Goal: Transaction & Acquisition: Obtain resource

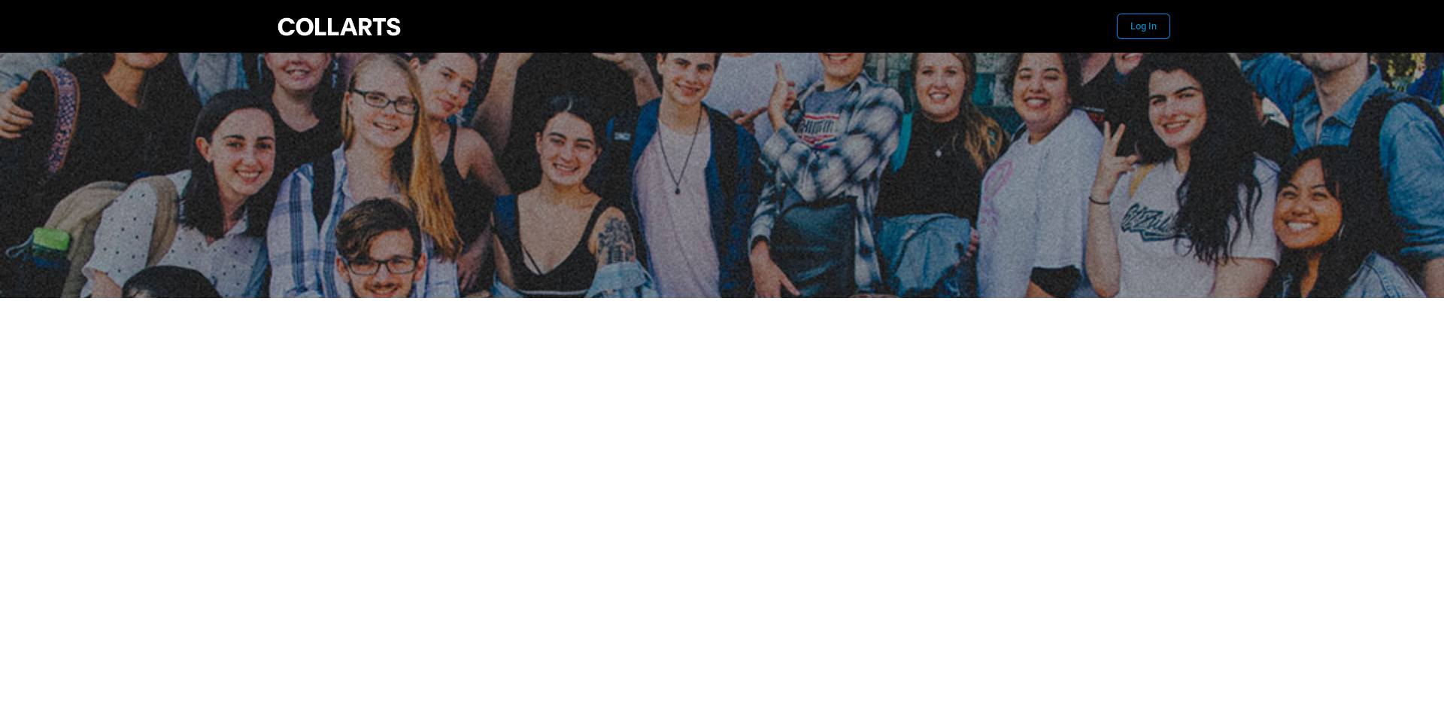
click at [1141, 29] on button "Log In" at bounding box center [1144, 26] width 52 height 24
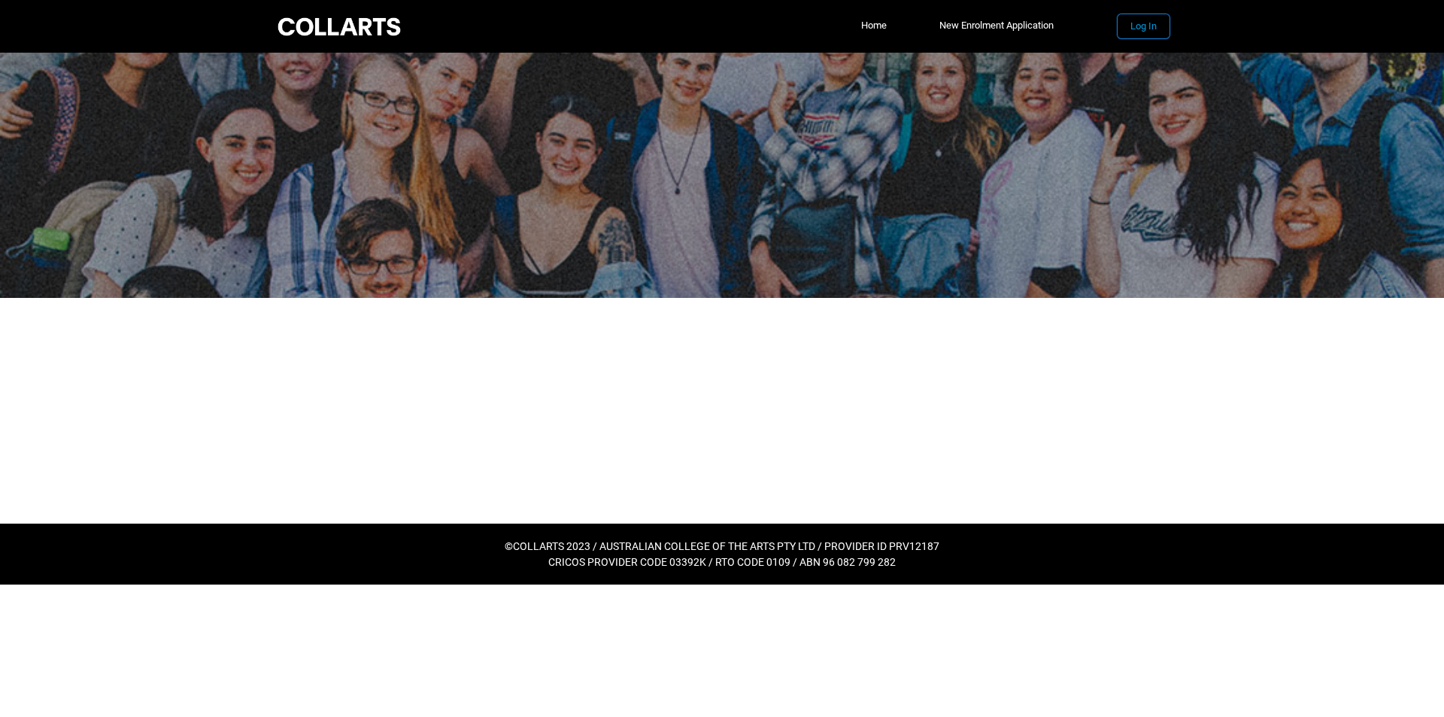
click at [1145, 27] on button "Log In" at bounding box center [1144, 26] width 52 height 24
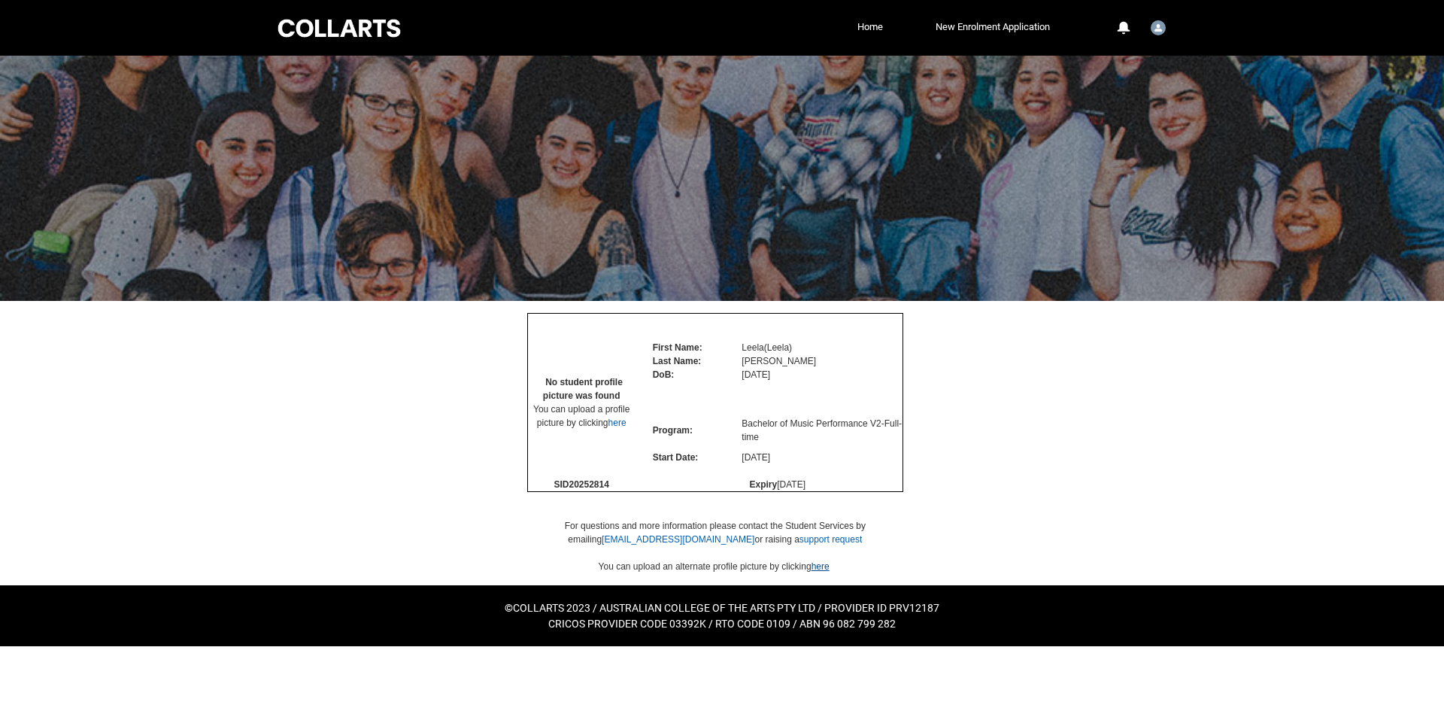
click at [818, 572] on link "here" at bounding box center [821, 566] width 18 height 11
click at [341, 39] on div at bounding box center [339, 28] width 128 height 23
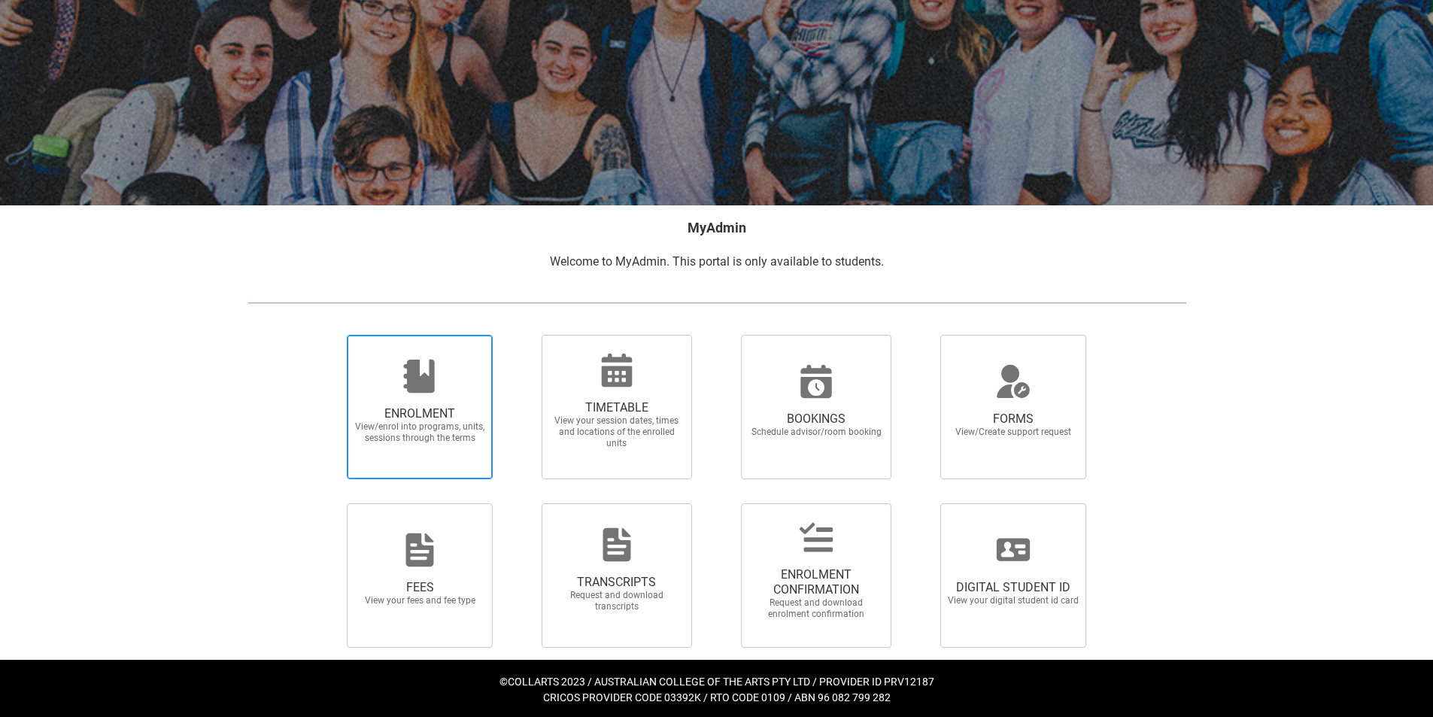
scroll to position [99, 0]
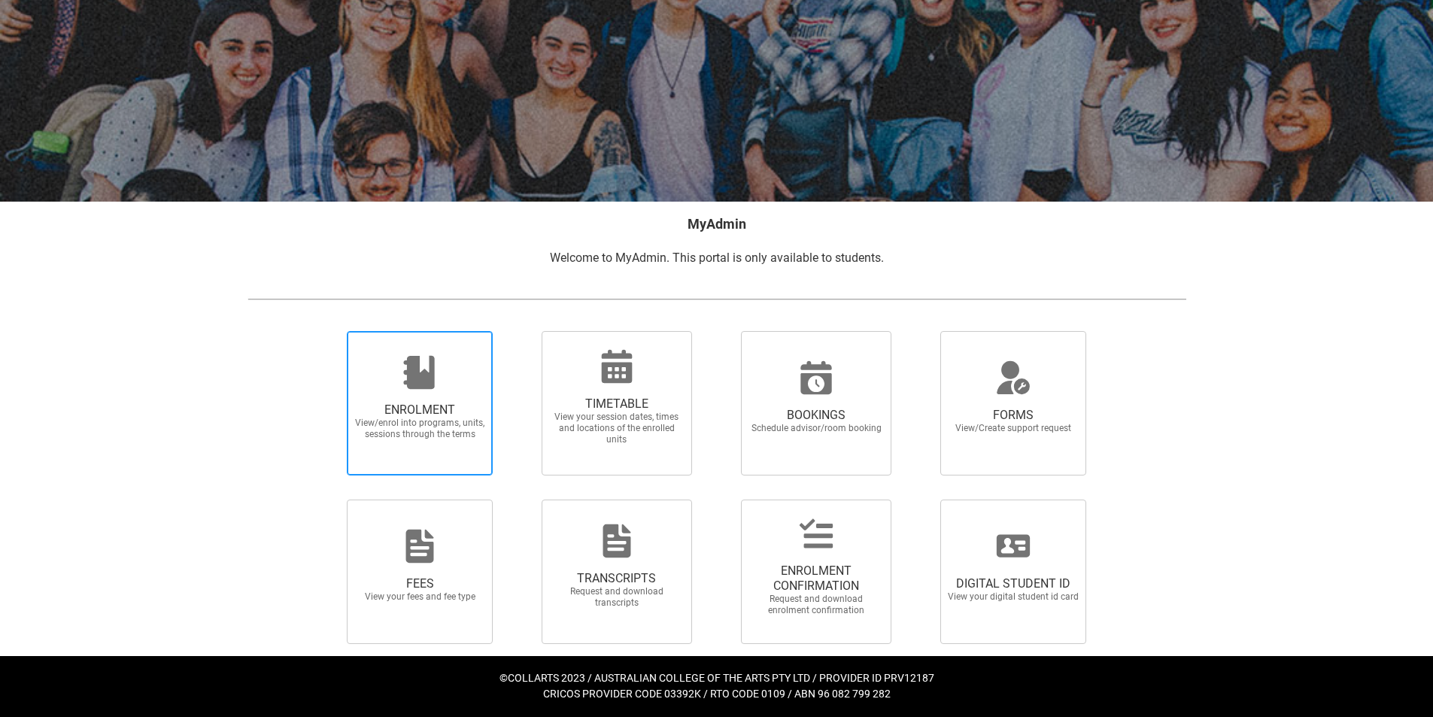
click at [427, 425] on span "View/enrol into programs, units, sessions through the terms" at bounding box center [420, 428] width 132 height 23
click at [329, 331] on input "ENROLMENT View/enrol into programs, units, sessions through the terms" at bounding box center [328, 330] width 1 height 1
radio input "true"
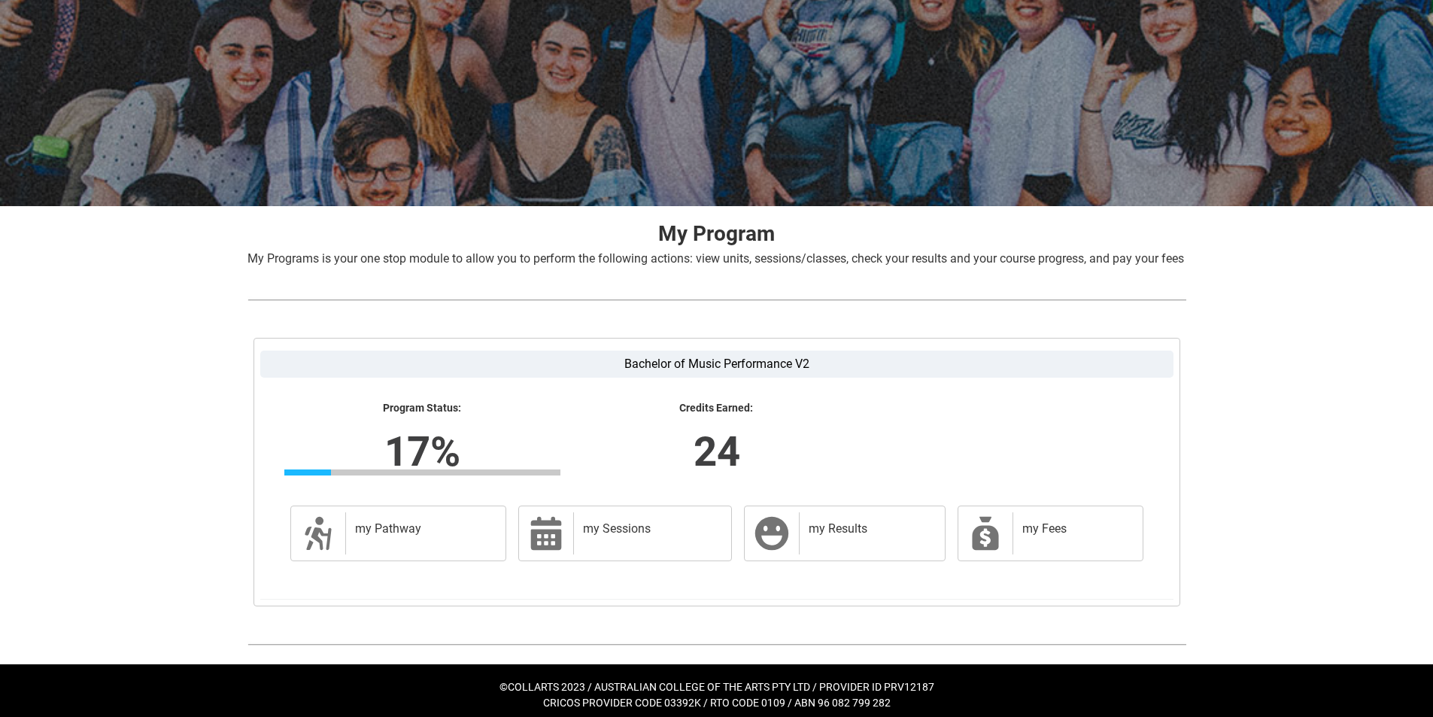
scroll to position [121, 0]
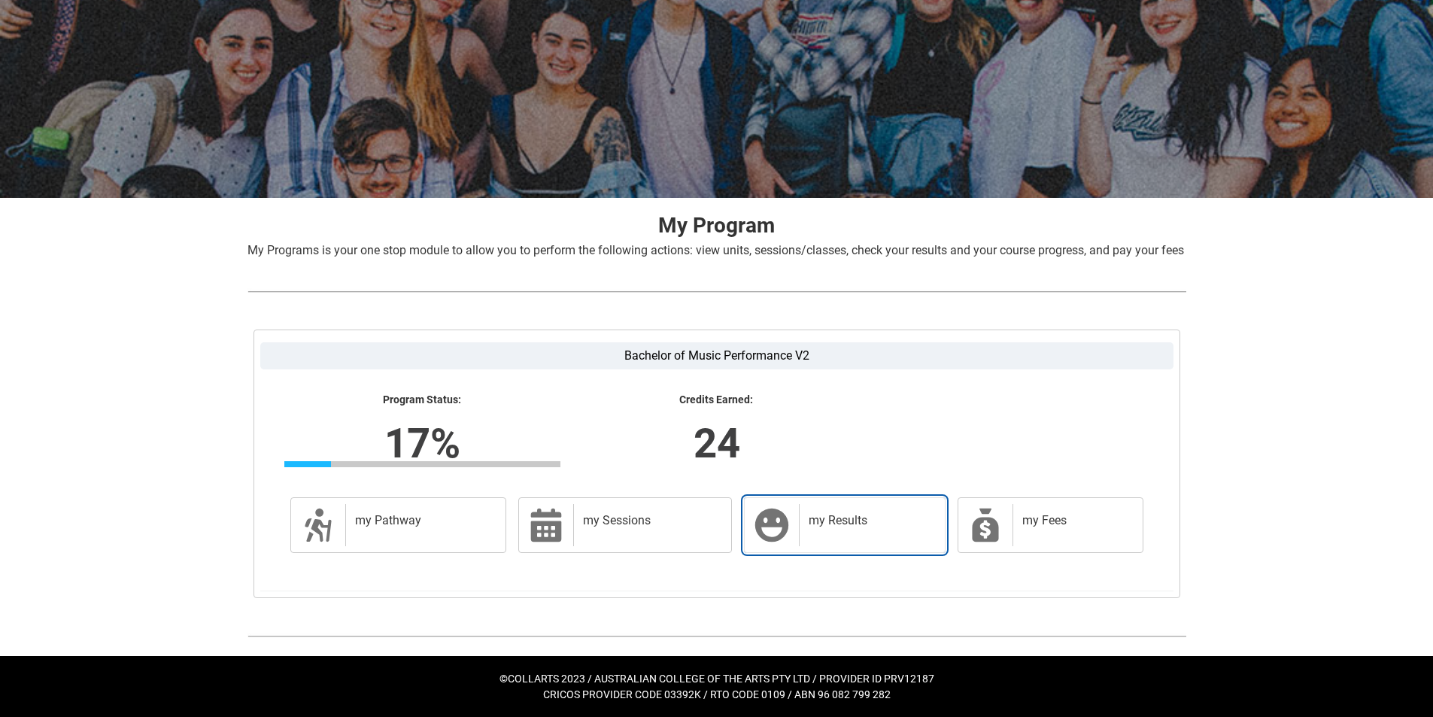
click at [773, 546] on link "my Results my Results" at bounding box center [844, 525] width 201 height 56
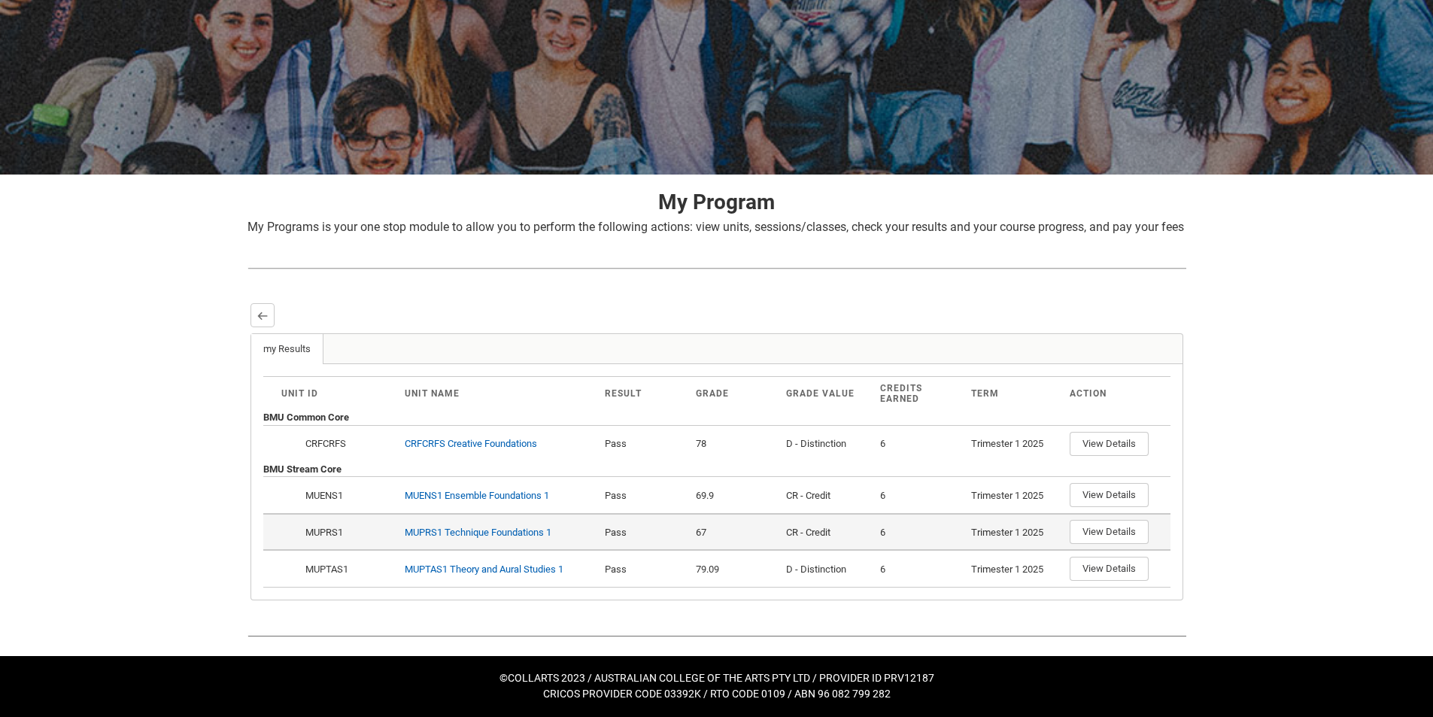
scroll to position [144, 0]
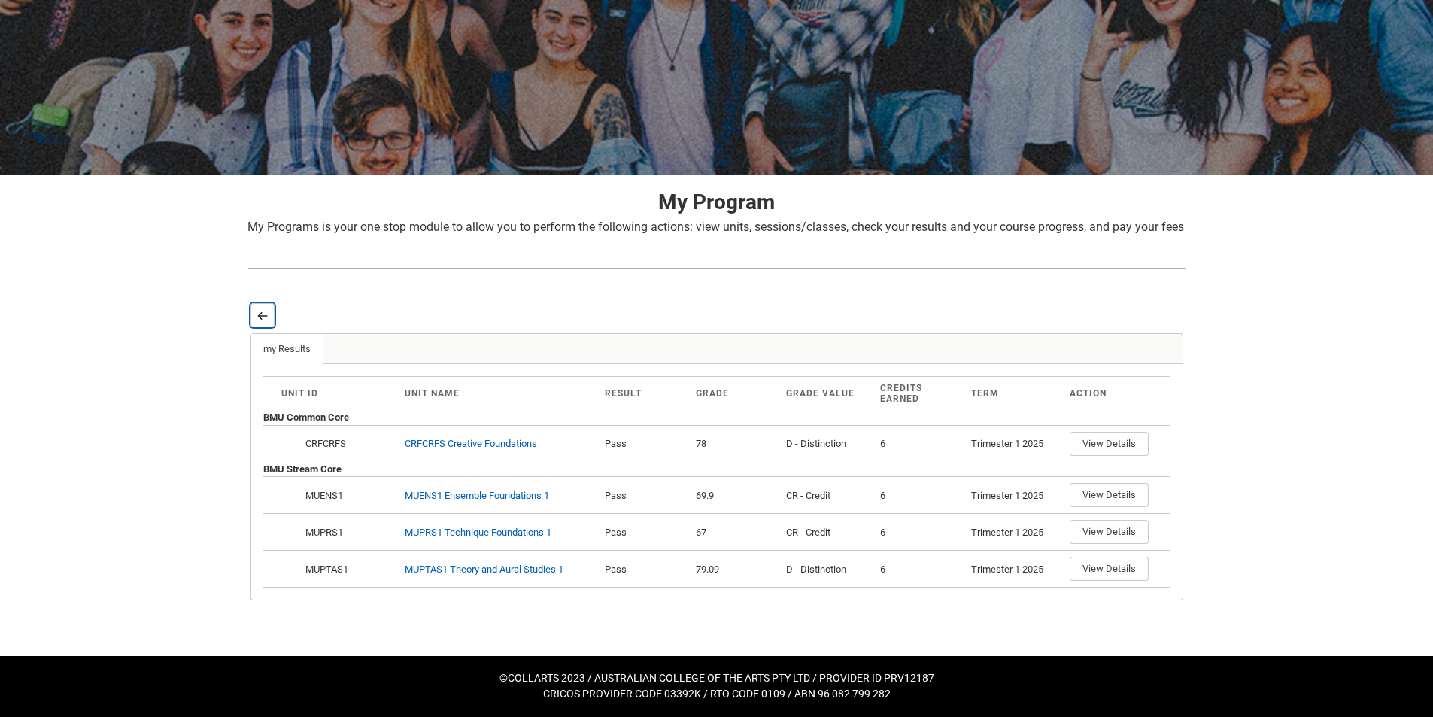
click at [271, 317] on button "Back" at bounding box center [262, 315] width 24 height 24
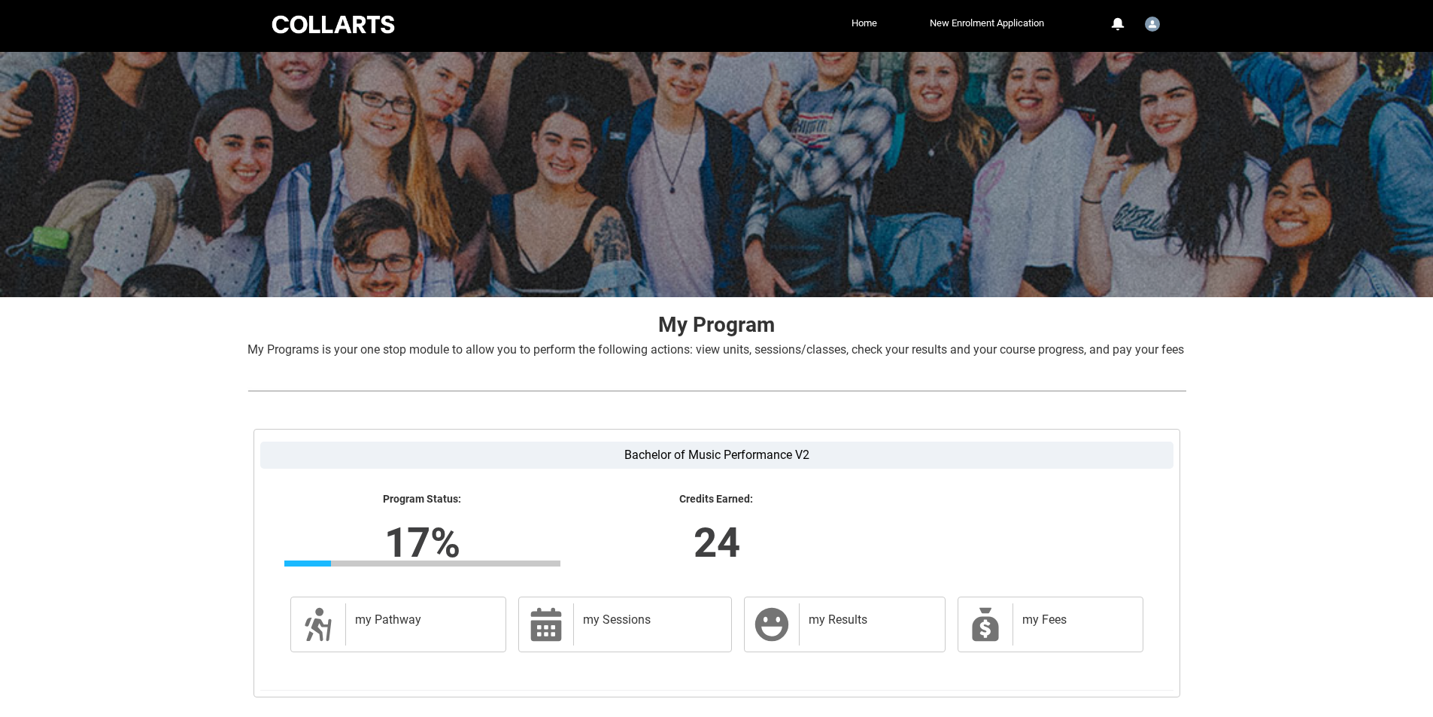
scroll to position [0, 0]
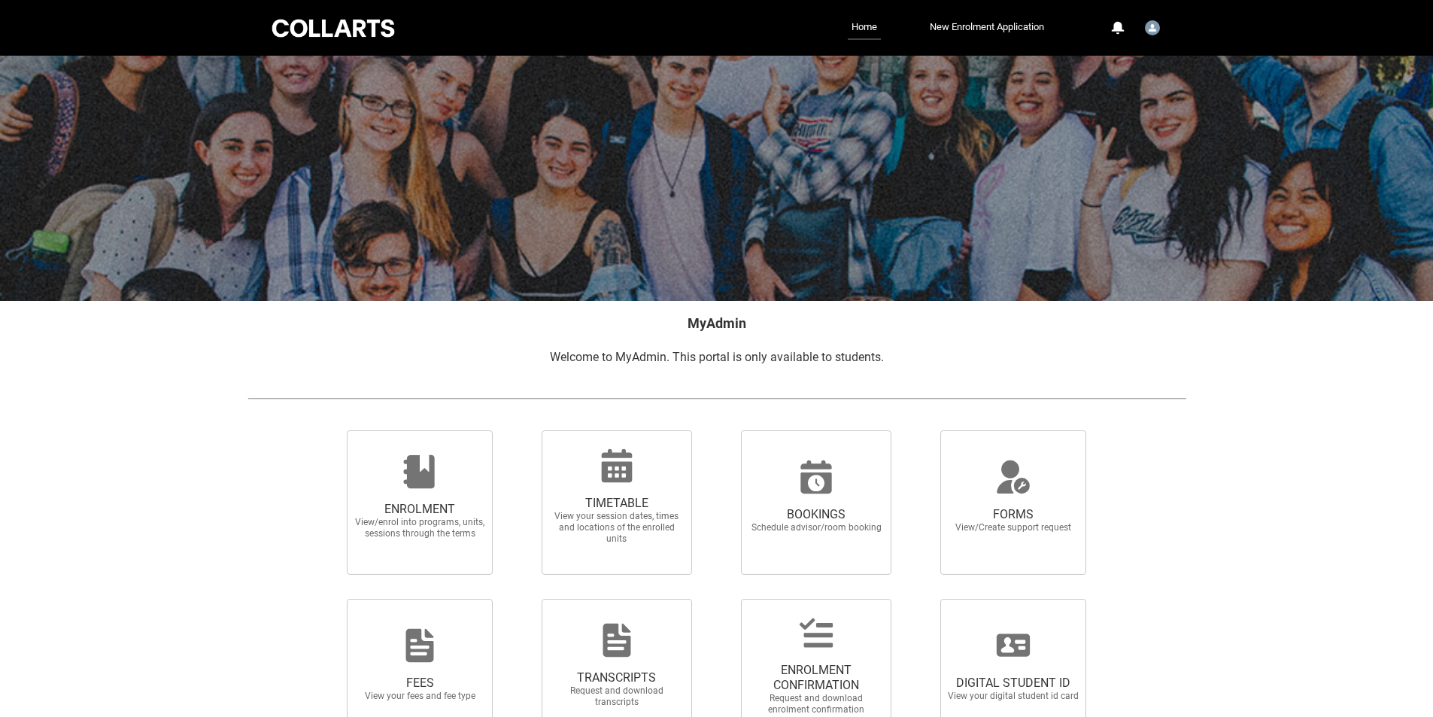
click at [840, 43] on div "Collarts Education Community Home New Enrolment Application More 0 Notification…" at bounding box center [716, 28] width 894 height 56
click at [855, 34] on link "Home" at bounding box center [864, 28] width 33 height 24
click at [858, 35] on link "Home" at bounding box center [864, 28] width 33 height 24
click at [865, 33] on link "Home" at bounding box center [864, 28] width 33 height 24
click at [868, 35] on link "Home" at bounding box center [864, 28] width 33 height 24
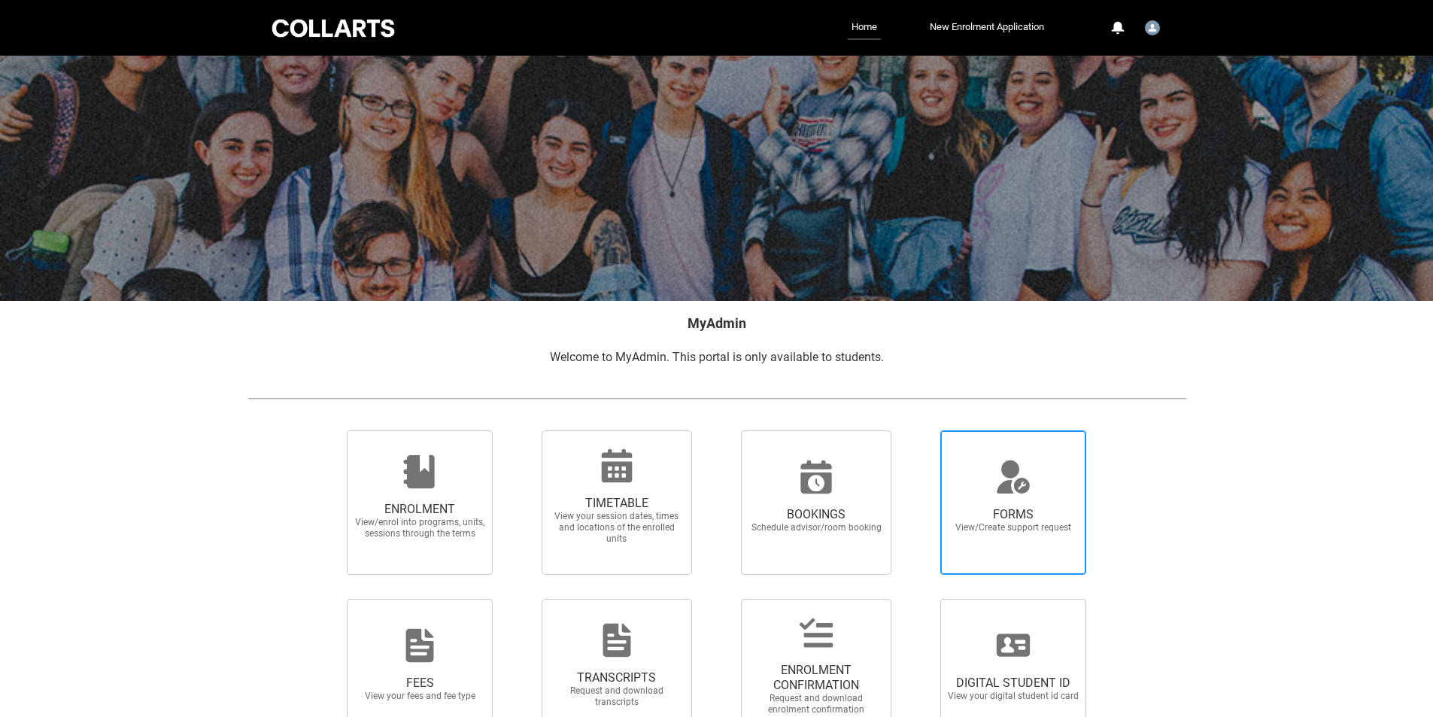
click at [1055, 484] on div at bounding box center [1013, 477] width 144 height 36
click at [922, 430] on input "FORMS View/Create support request" at bounding box center [921, 430] width 1 height 1
radio input "true"
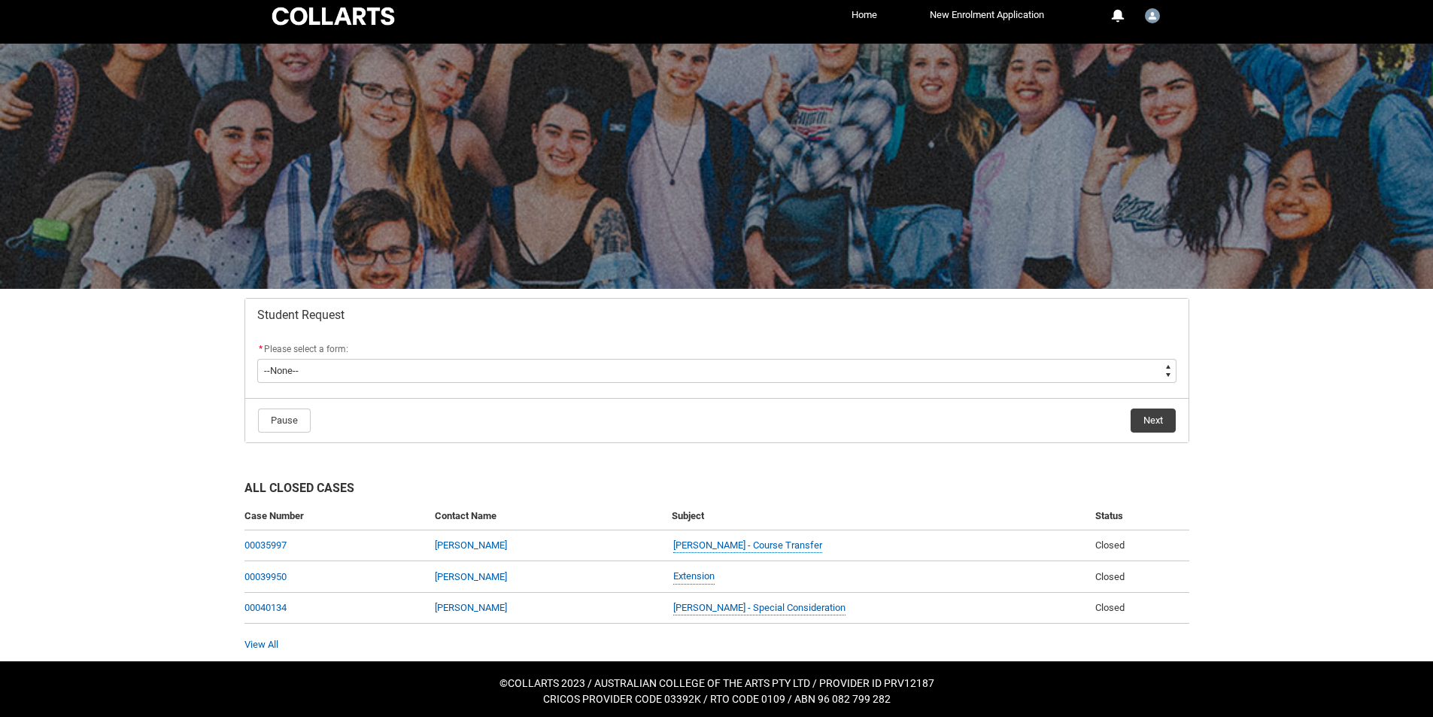
scroll to position [17, 0]
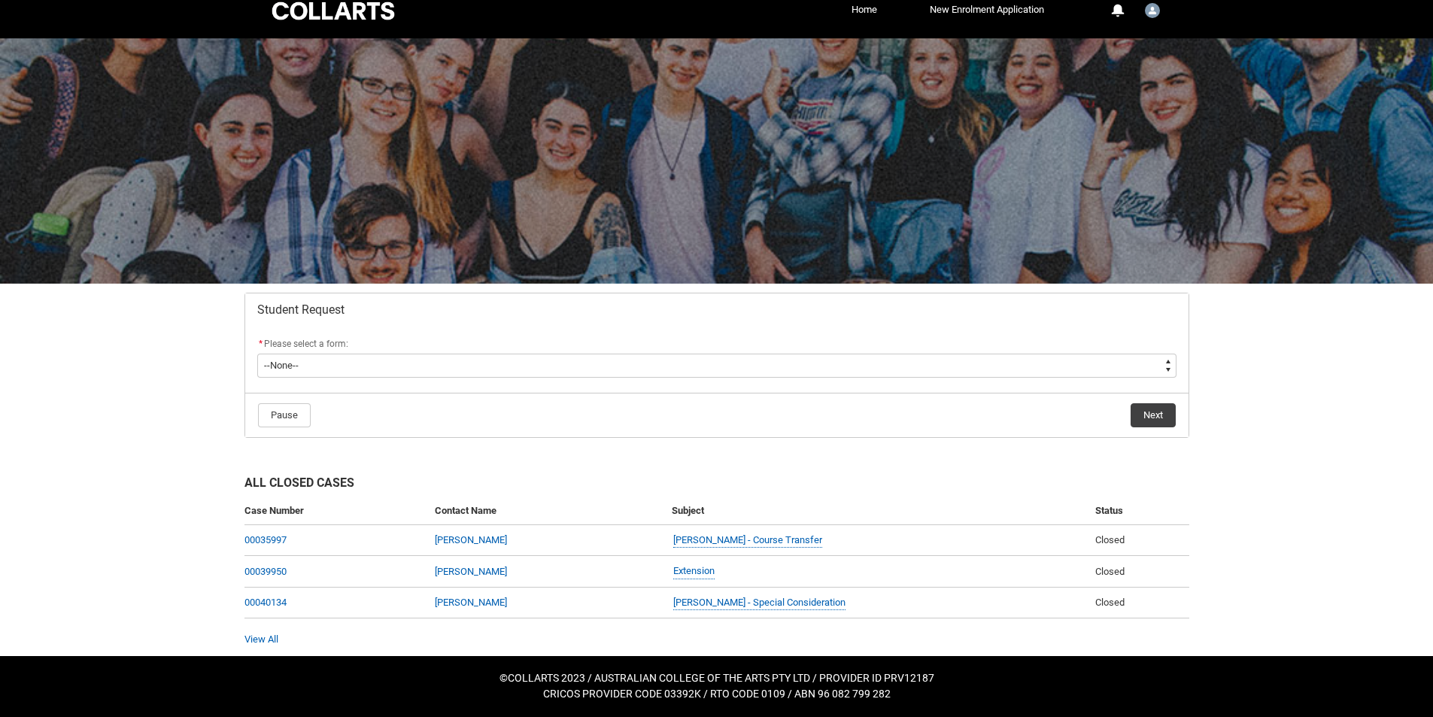
click at [268, 630] on div "Case Number Contact Name Subject Status 00035997 Leela Tran Leela Tran - Course…" at bounding box center [716, 564] width 945 height 135
click at [267, 636] on link "View All" at bounding box center [261, 638] width 34 height 11
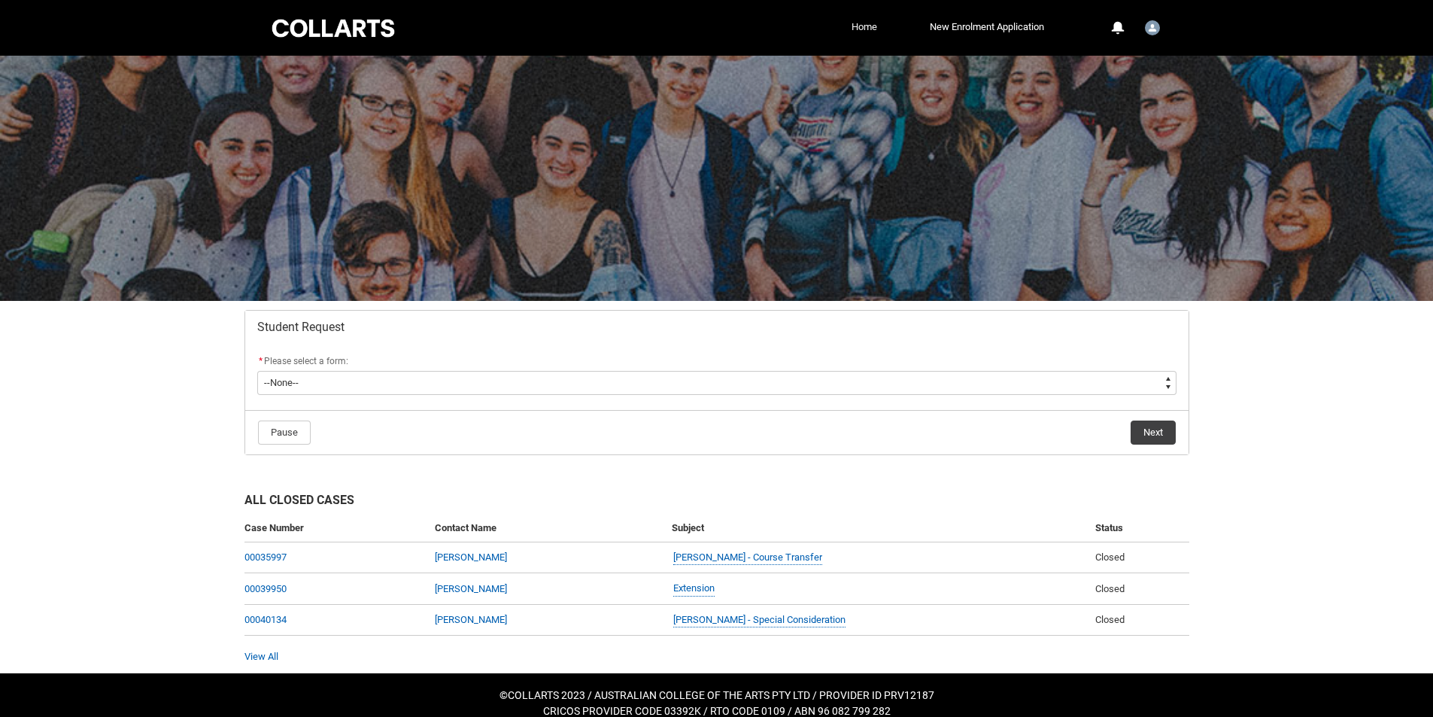
click at [872, 29] on link "Home" at bounding box center [864, 27] width 33 height 23
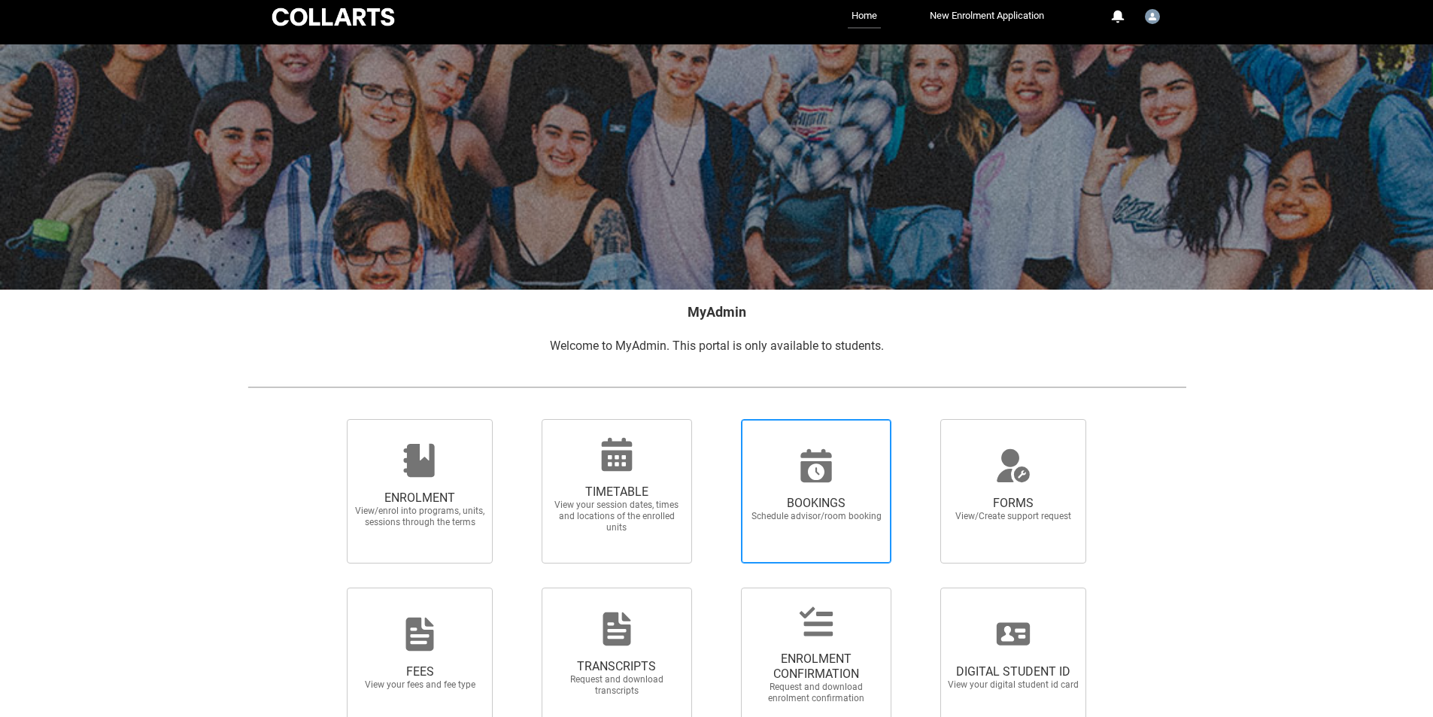
scroll to position [99, 0]
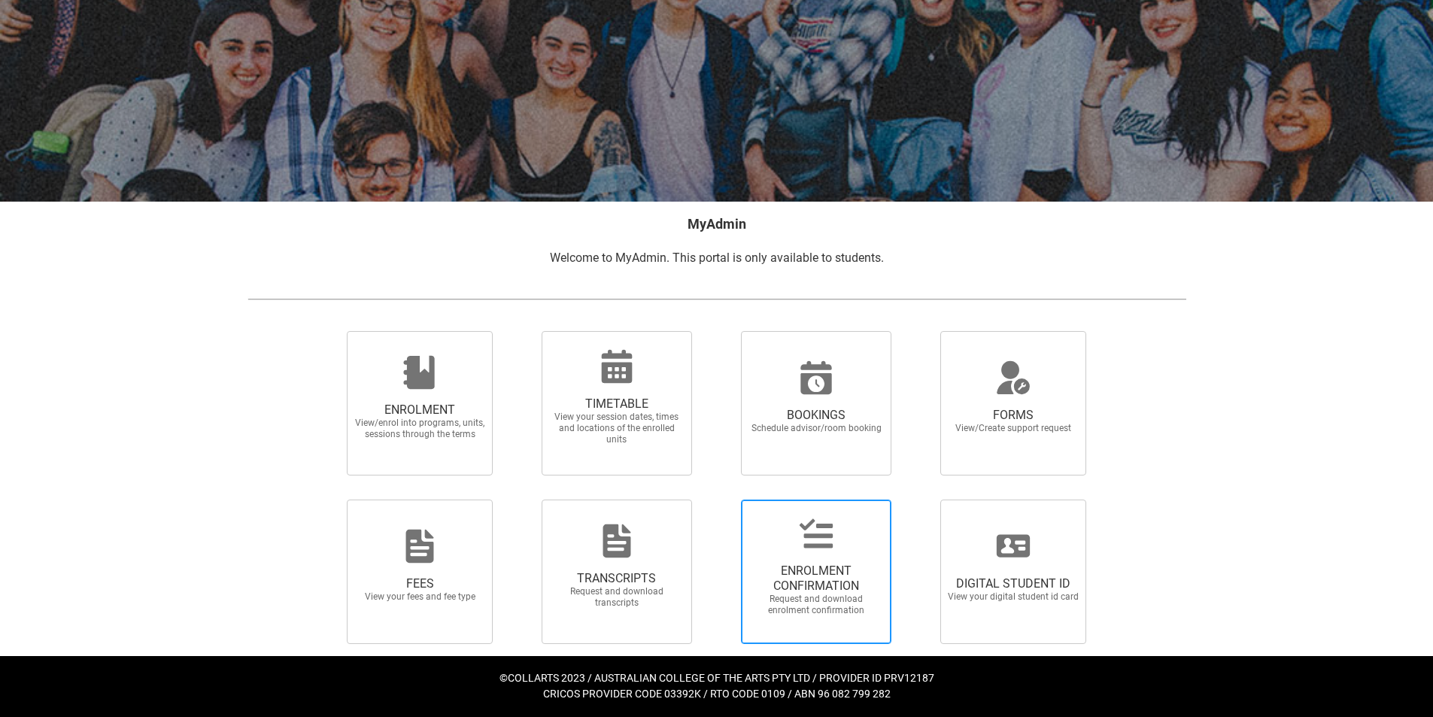
click at [884, 545] on div at bounding box center [816, 533] width 144 height 36
click at [722, 499] on input "ENROLMENT CONFIRMATION Request and download enrolment confirmation" at bounding box center [721, 499] width 1 height 1
radio input "true"
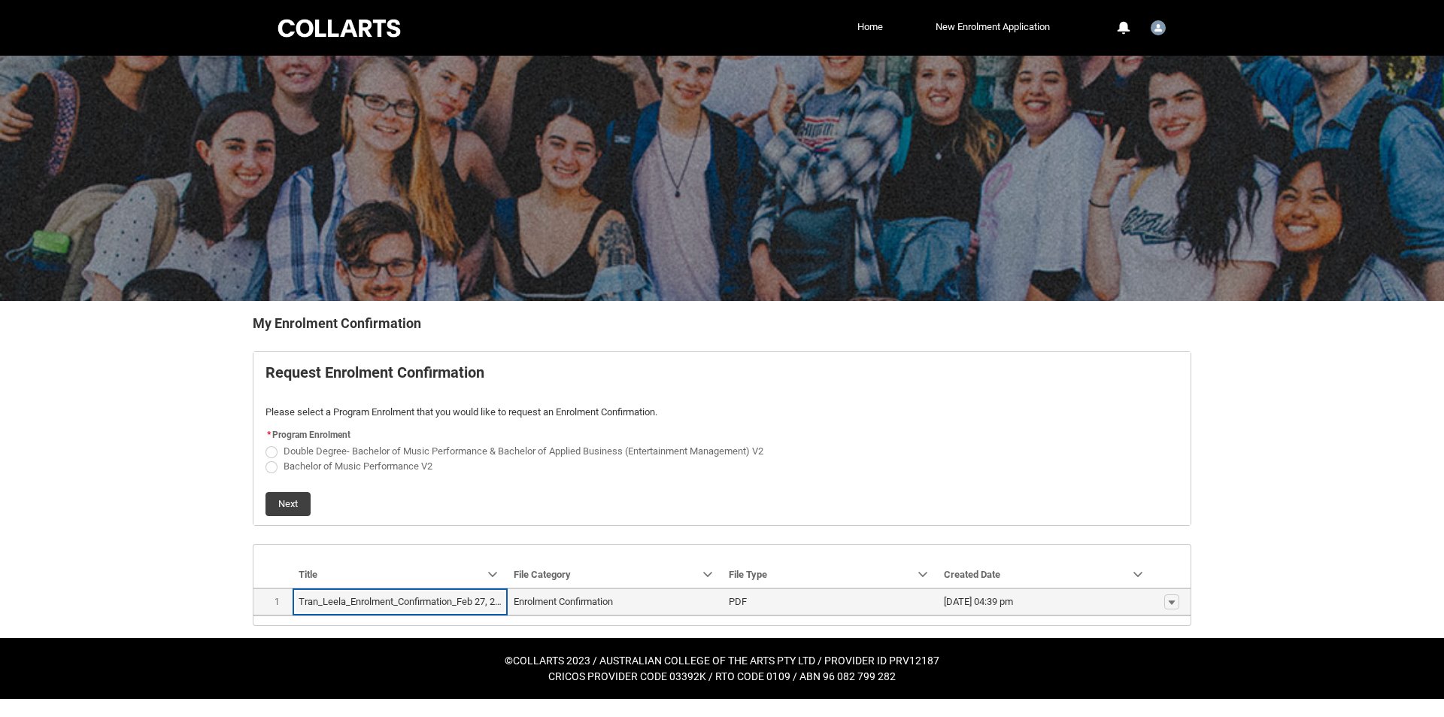
click at [353, 602] on lightning-base-formatted-text "Tran_Leela_Enrolment_Confirmation_Feb 27, 2025.pdf" at bounding box center [413, 601] width 229 height 11
click at [826, 631] on div "My Enrolment Confirmation Request Enrolment Confirmation Please select a Progra…" at bounding box center [722, 469] width 963 height 337
click at [921, 612] on td "PDF" at bounding box center [830, 602] width 215 height 28
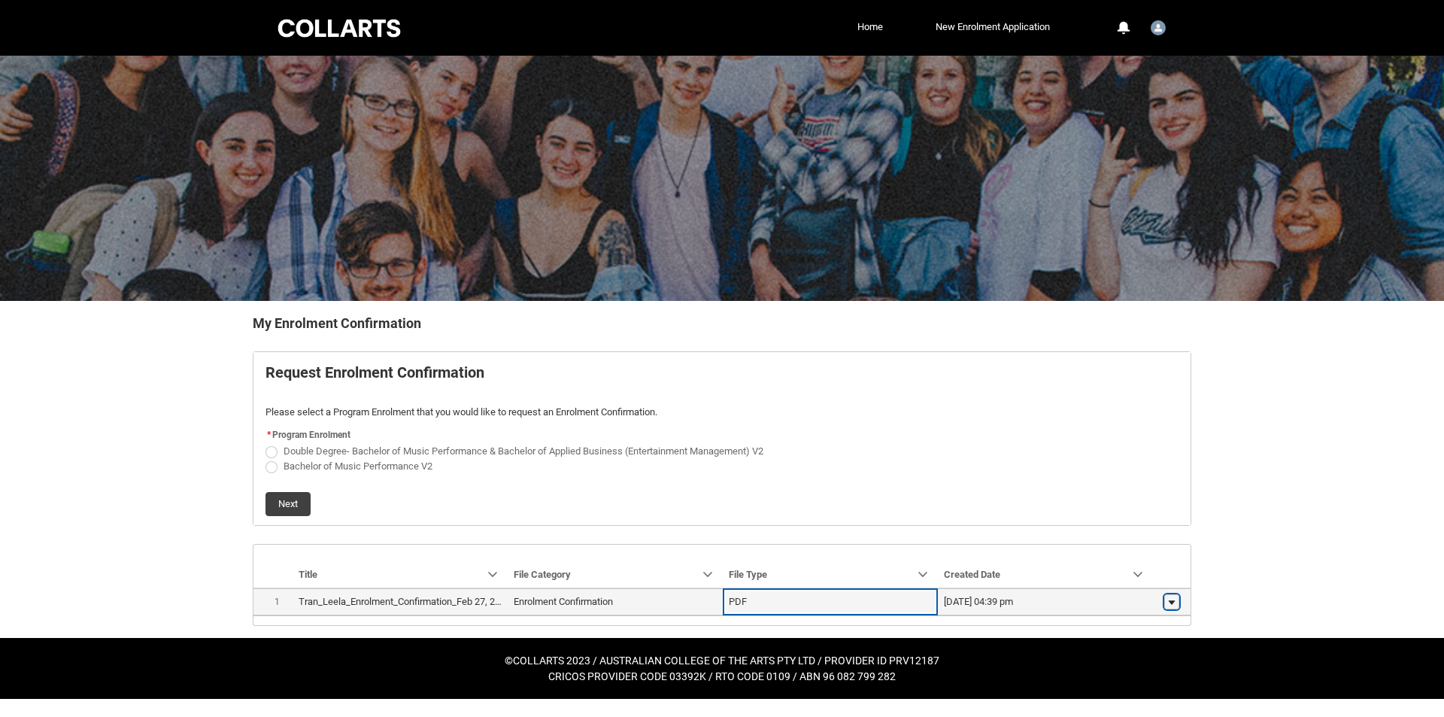
click at [1169, 601] on lightning-primitive-icon "button" at bounding box center [1171, 602] width 9 height 11
click at [1121, 594] on span "Download" at bounding box center [1137, 598] width 41 height 14
click at [1177, 597] on button "Show actions" at bounding box center [1171, 601] width 15 height 15
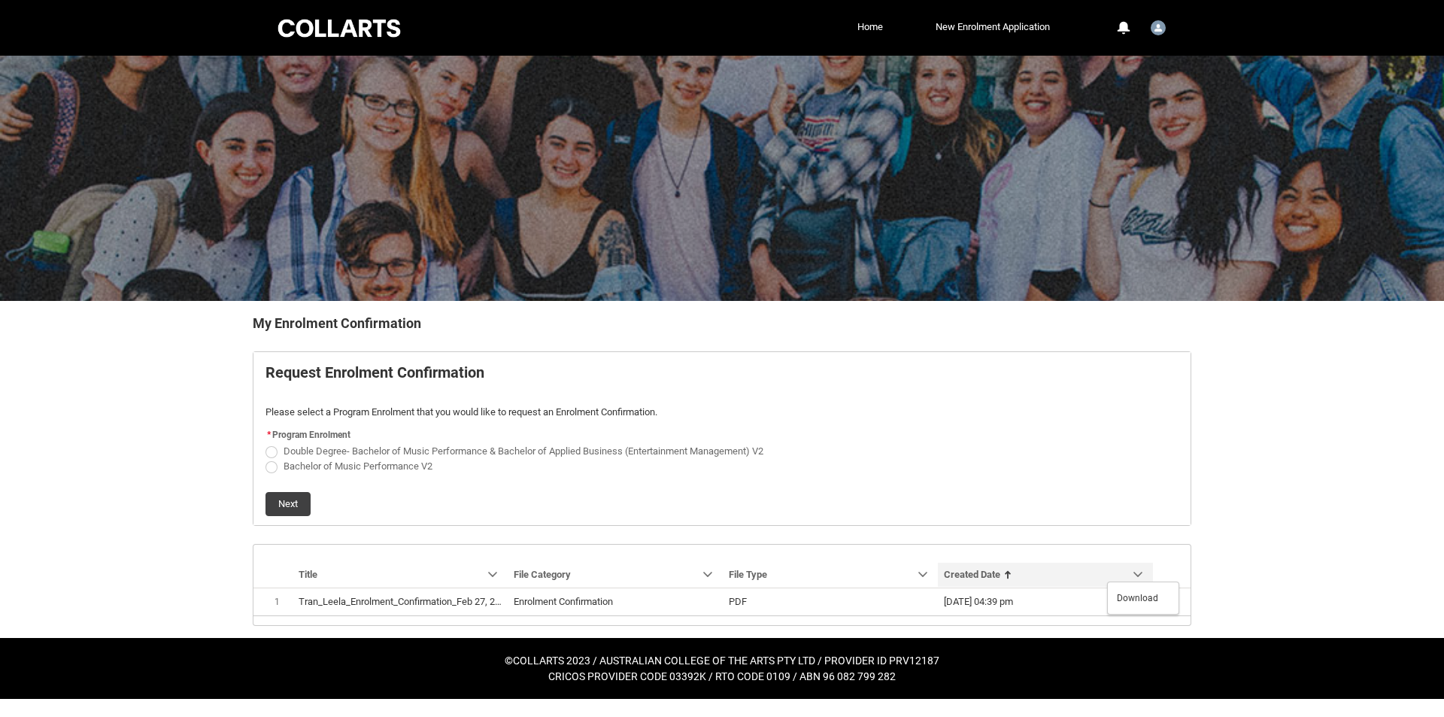
click at [1029, 588] on div "Sort by: Title Sorted: None Show Title column actions Sort by: File Category So…" at bounding box center [722, 602] width 937 height 29
click at [1240, 557] on div "Skip to Main Content Collarts Education Community Home New Enrolment Applicatio…" at bounding box center [722, 349] width 1444 height 699
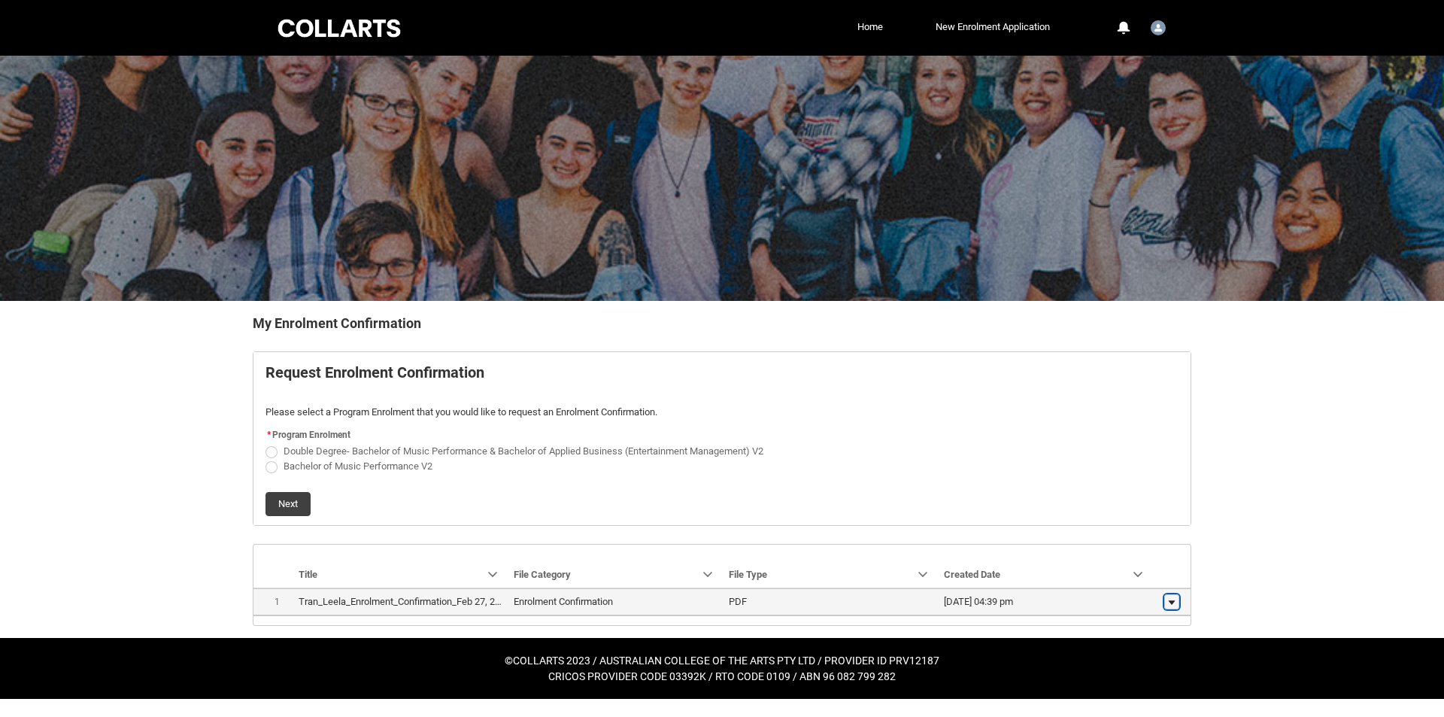
click at [1166, 608] on button "Show actions" at bounding box center [1171, 601] width 15 height 15
click at [1013, 600] on lightning-formatted-date-time "27/02/2025, 04:39 pm" at bounding box center [978, 601] width 69 height 11
click at [307, 466] on span "Bachelor of Music Performance V2" at bounding box center [358, 465] width 149 height 11
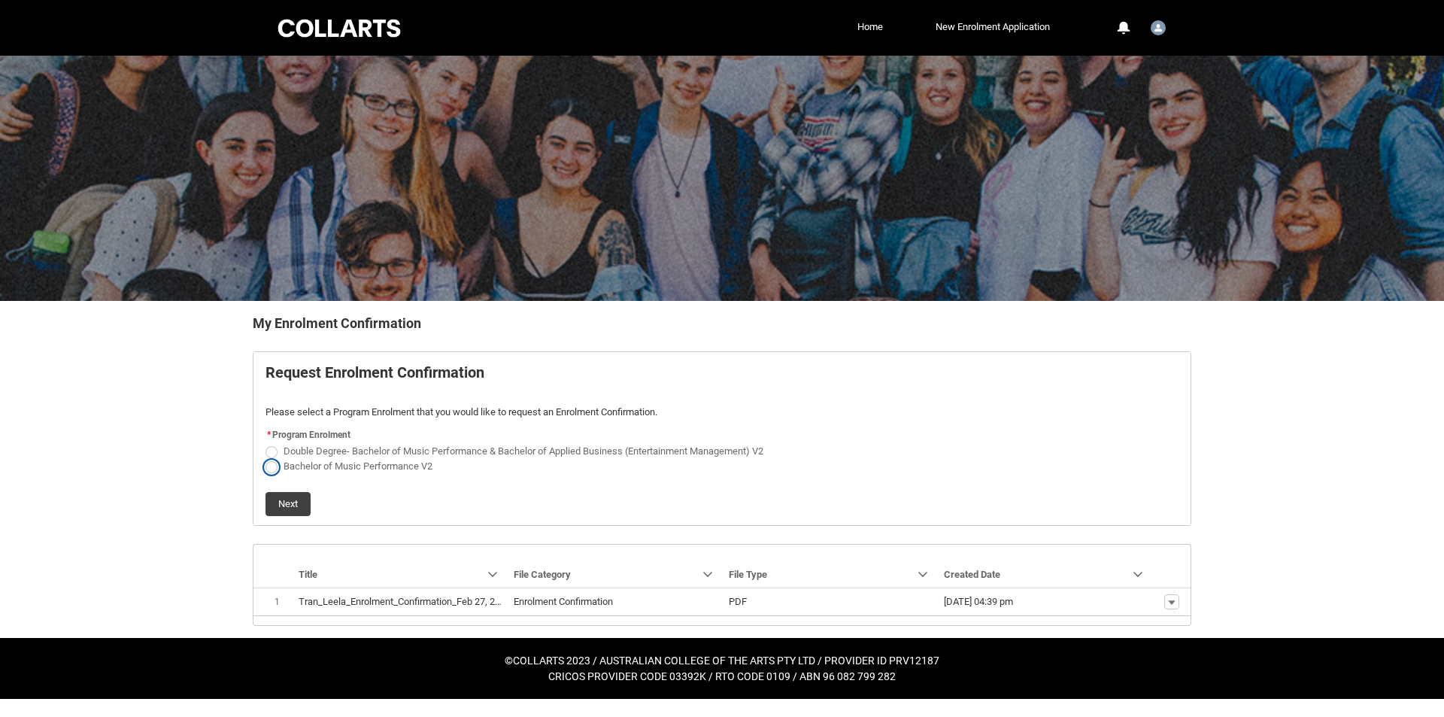
click at [266, 458] on input "Bachelor of Music Performance V2" at bounding box center [265, 457] width 1 height 1
radio input "true"
click at [292, 502] on button "Next" at bounding box center [288, 504] width 45 height 24
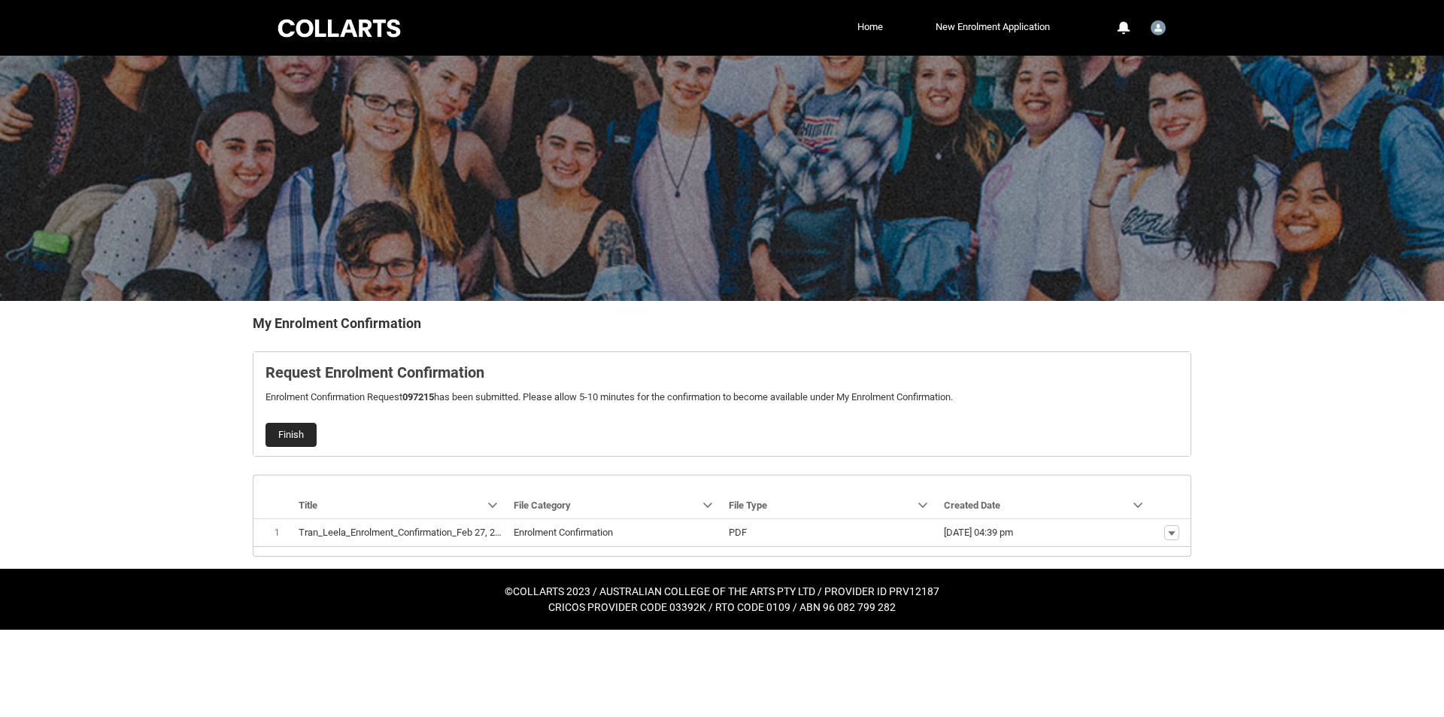
click at [295, 439] on button "Finish" at bounding box center [291, 435] width 51 height 24
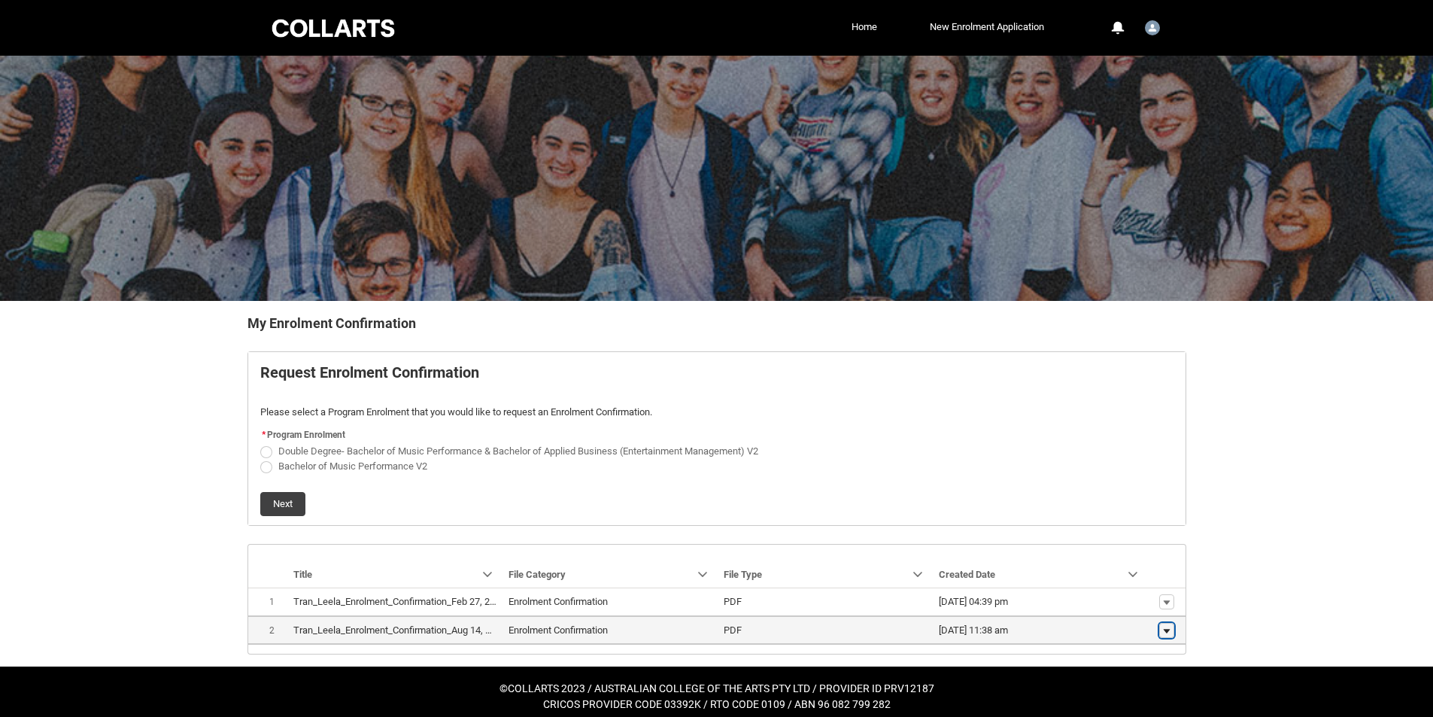
click at [1166, 632] on lightning-primitive-icon "button" at bounding box center [1166, 630] width 9 height 11
click at [1146, 612] on span "Download" at bounding box center [1131, 607] width 41 height 14
